Goal: Browse casually

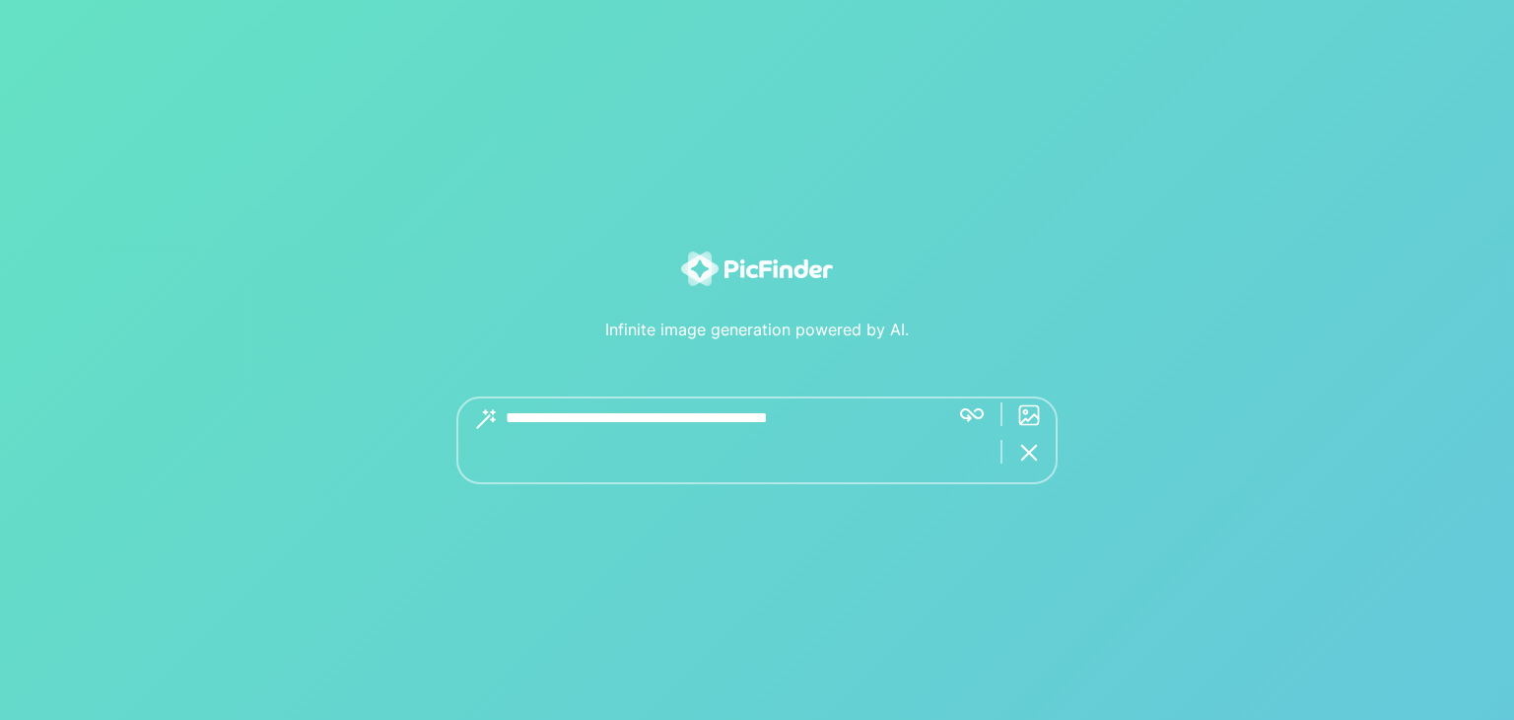
click at [773, 432] on textarea at bounding box center [720, 440] width 428 height 88
